Goal: Transaction & Acquisition: Subscribe to service/newsletter

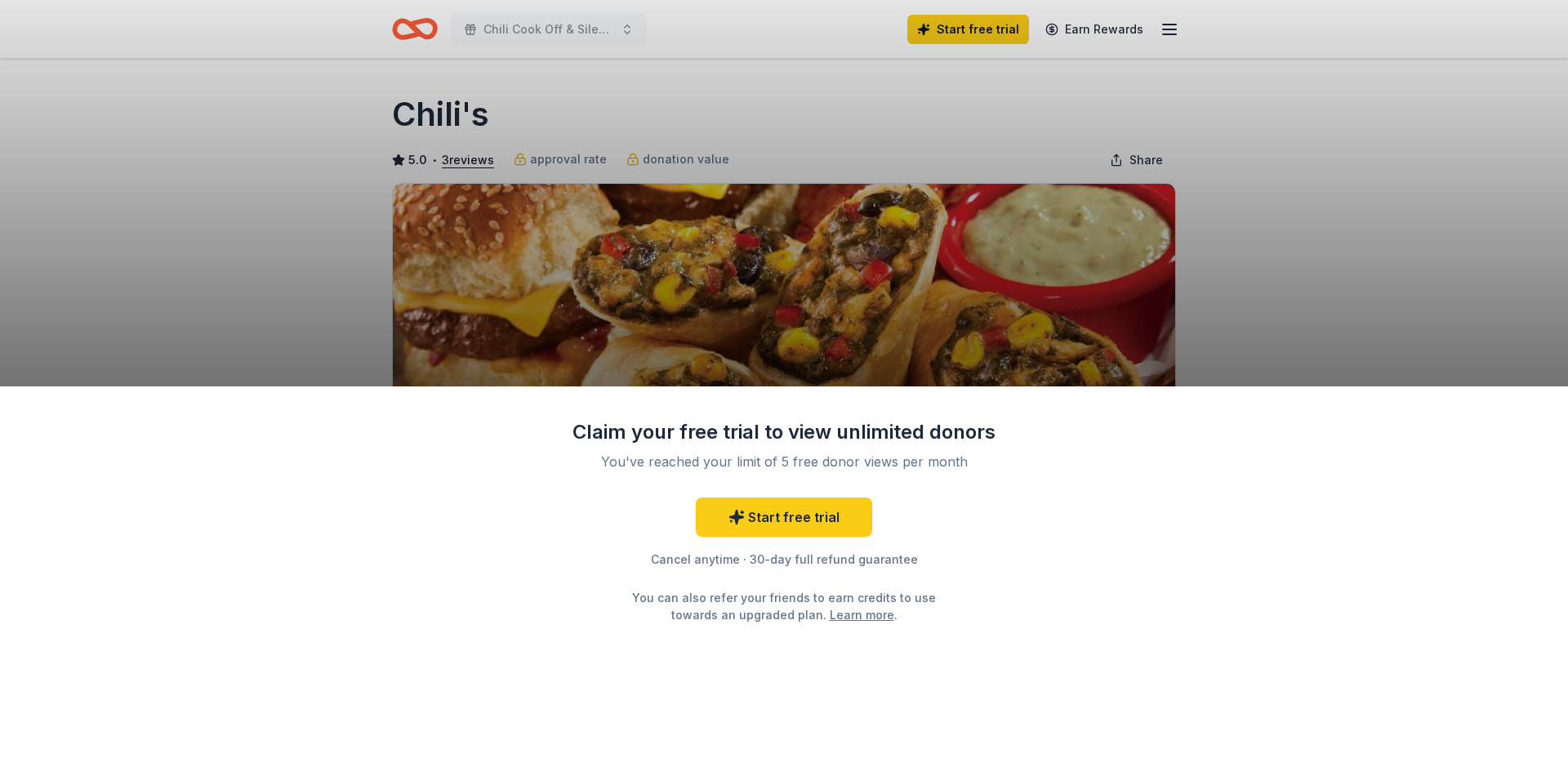
click at [1041, 539] on div "Claim your free trial to view unlimited donors You've reached your limit of 5 f…" at bounding box center [784, 579] width 1568 height 386
click at [812, 518] on link "Start free trial" at bounding box center [783, 517] width 176 height 39
click at [1499, 218] on div "Claim your free trial to view unlimited donors You've reached your limit of 5 f…" at bounding box center [784, 386] width 1568 height 772
click at [765, 503] on link "Start free trial" at bounding box center [783, 517] width 176 height 39
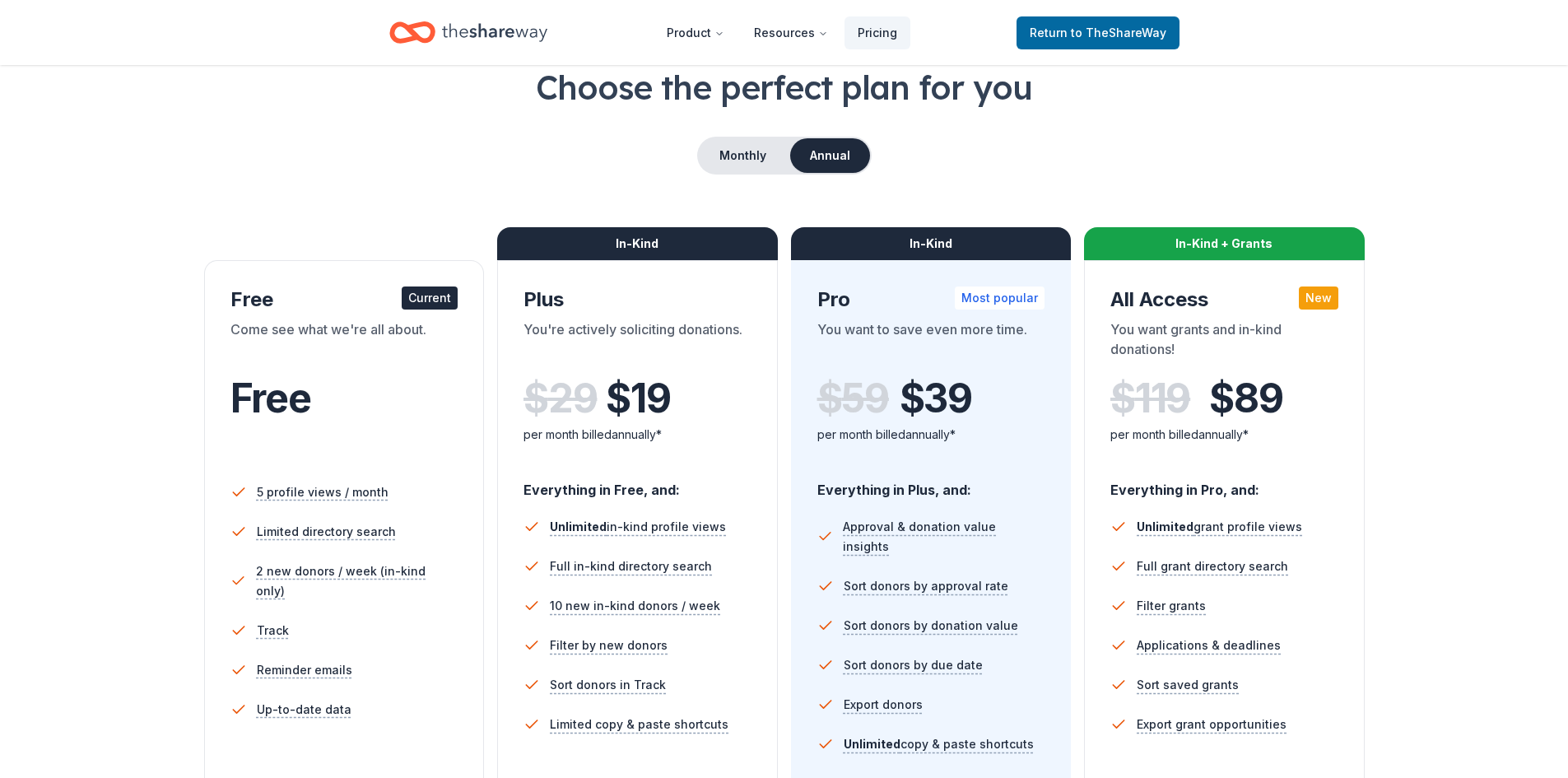
scroll to position [246, 0]
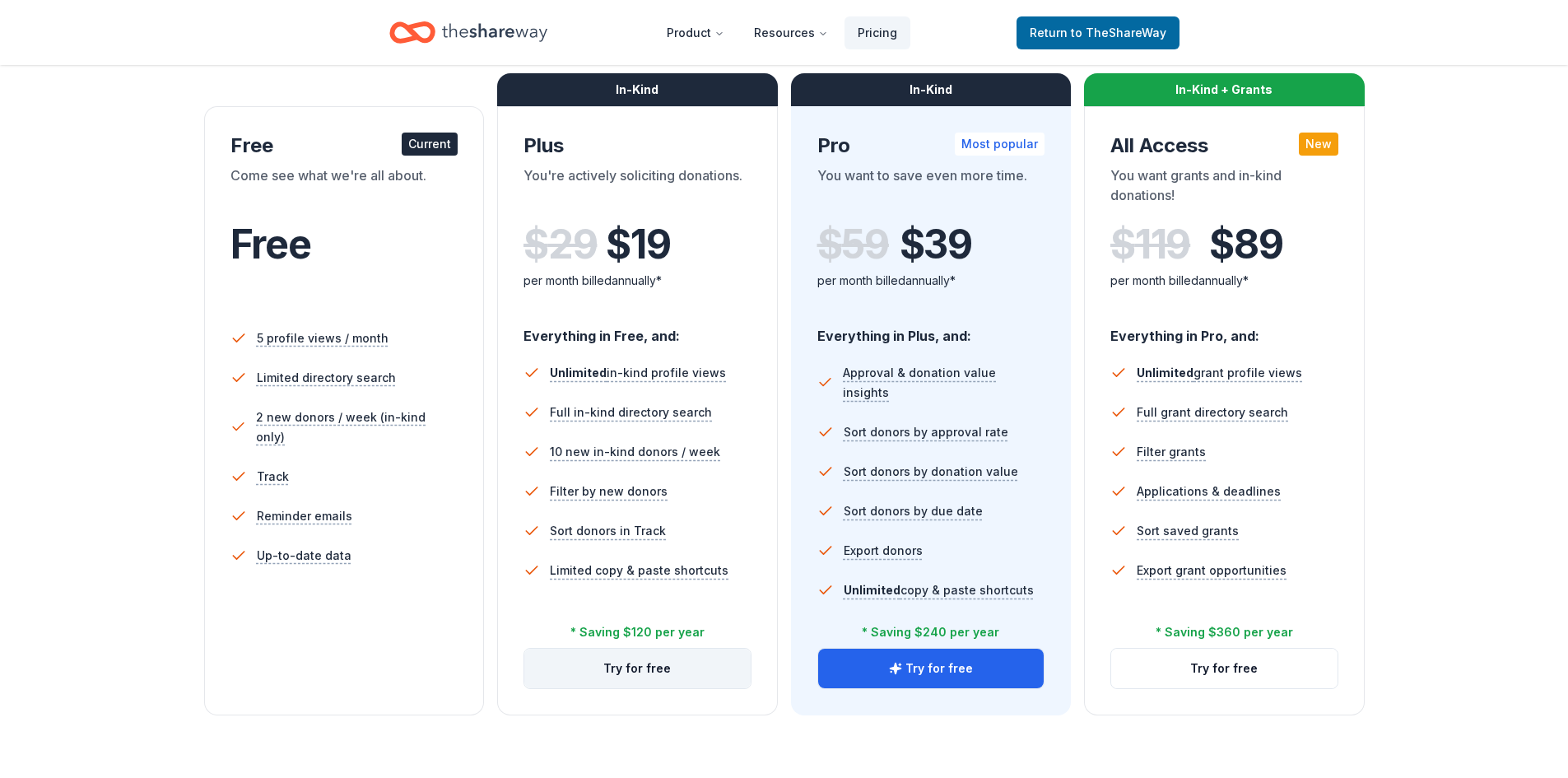
click at [653, 670] on button "Try for free" at bounding box center [637, 668] width 227 height 40
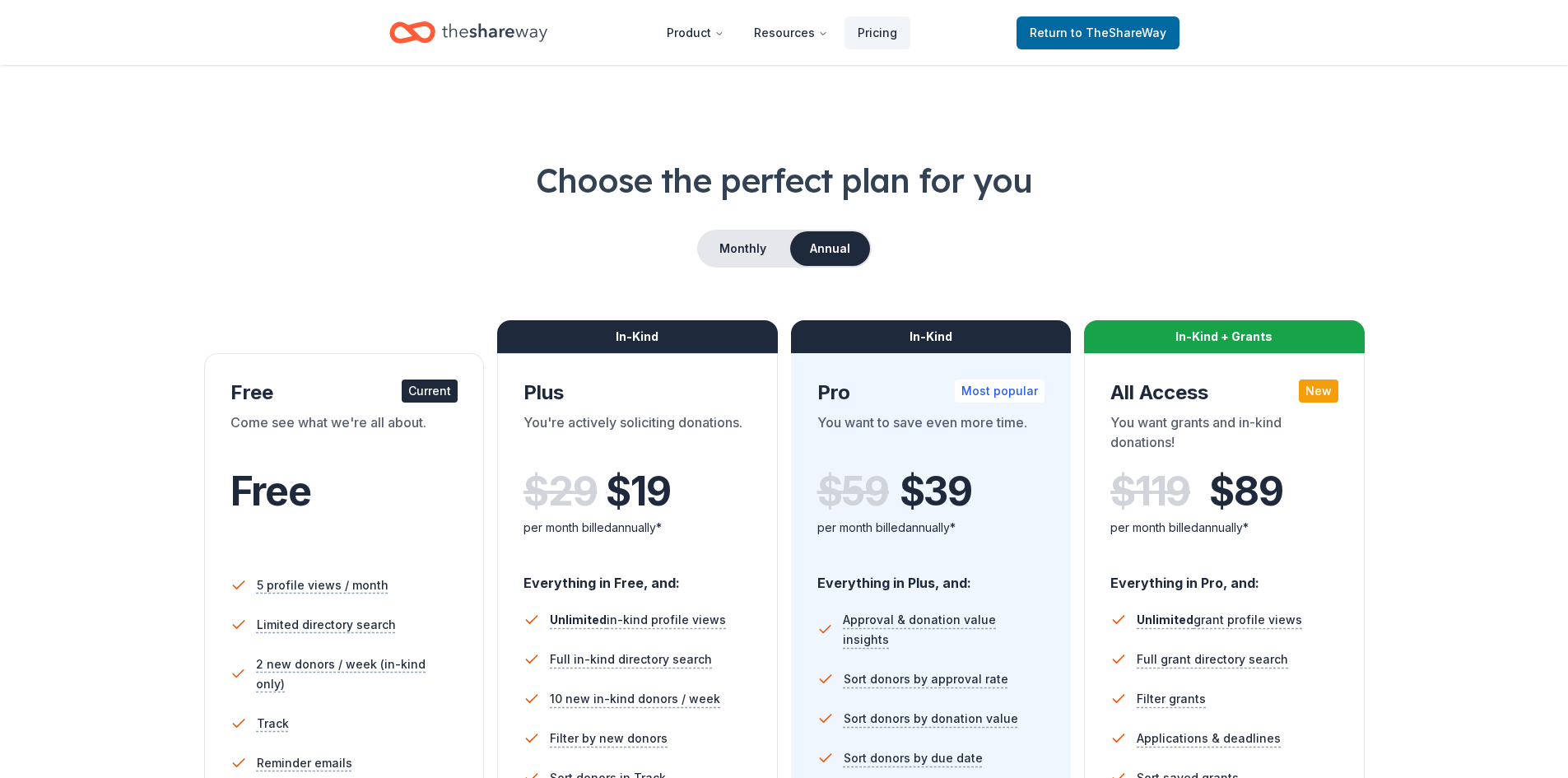
scroll to position [237, 0]
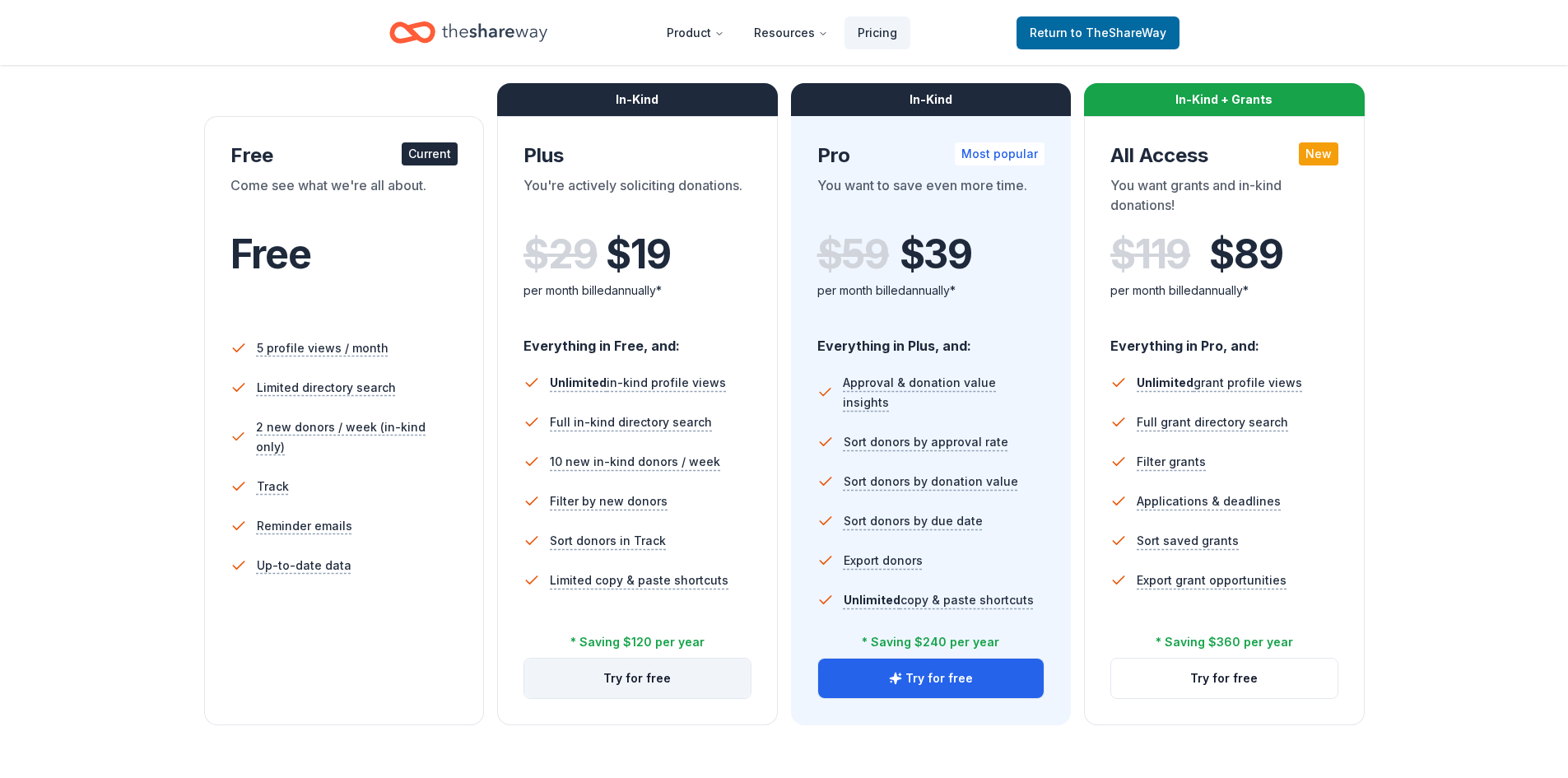
click at [609, 684] on button "Try for free" at bounding box center [637, 678] width 227 height 40
